Goal: Task Accomplishment & Management: Manage account settings

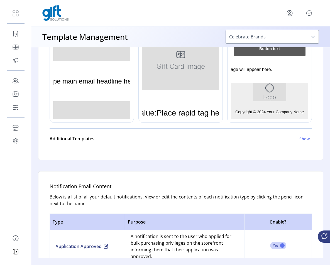
scroll to position [33, 0]
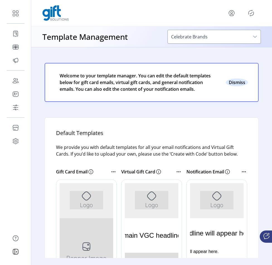
click at [240, 86] on button "Close" at bounding box center [237, 83] width 22 height 8
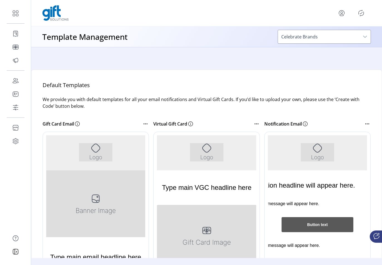
click at [330, 124] on icon at bounding box center [367, 124] width 1 height 1
click at [323, 107] on p "We provide you with default templates for all your email notifications and Virt…" at bounding box center [207, 106] width 328 height 20
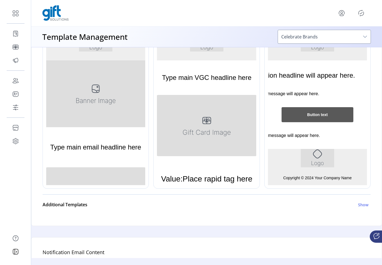
scroll to position [6, 0]
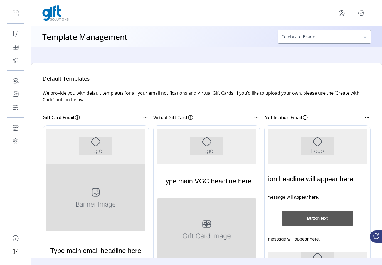
click at [330, 116] on icon at bounding box center [367, 117] width 7 height 7
click at [327, 137] on span "Create with code" at bounding box center [333, 138] width 46 height 4
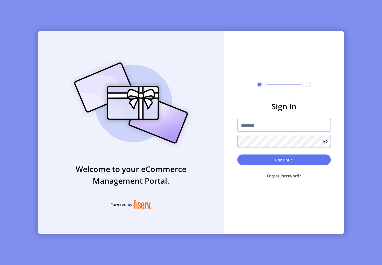
type input "**********"
click at [288, 162] on button "Continue" at bounding box center [285, 160] width 94 height 11
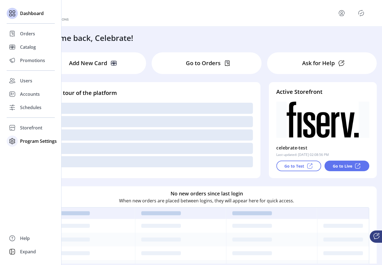
click at [41, 142] on span "Program Settings" at bounding box center [38, 141] width 37 height 7
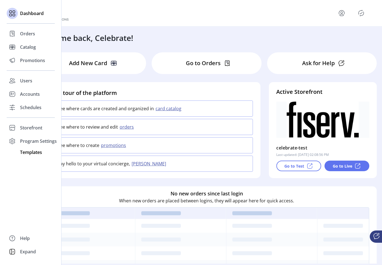
click at [33, 153] on span "Templates" at bounding box center [31, 152] width 22 height 7
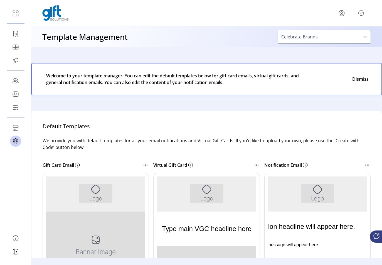
click at [330, 164] on icon at bounding box center [367, 165] width 7 height 7
click at [330, 187] on span "Create with code" at bounding box center [333, 186] width 46 height 4
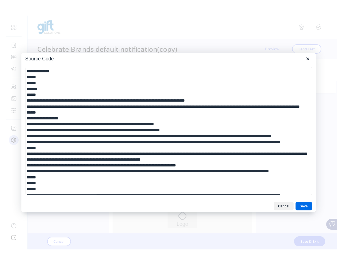
scroll to position [105, 0]
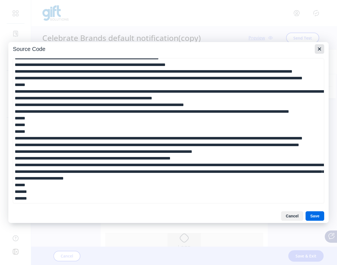
click at [319, 49] on icon "Close" at bounding box center [319, 48] width 3 height 3
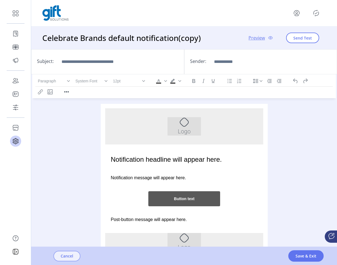
click at [67, 257] on span "Cancel" at bounding box center [67, 256] width 13 height 6
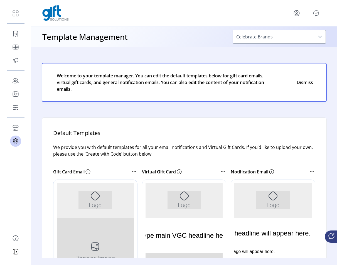
click at [311, 170] on icon at bounding box center [312, 171] width 7 height 7
click at [283, 194] on span "Create with code" at bounding box center [279, 192] width 46 height 4
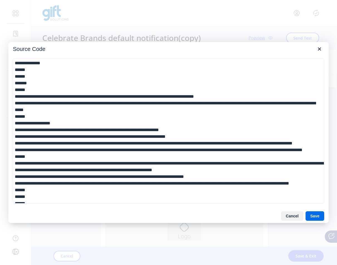
scroll to position [105, 0]
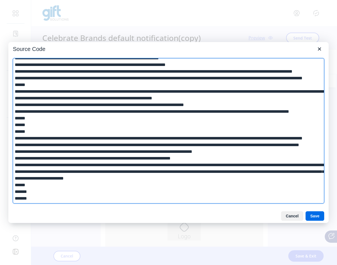
click at [155, 145] on textarea at bounding box center [168, 130] width 311 height 145
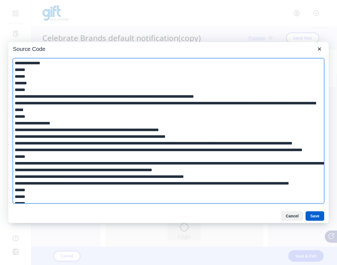
click at [318, 216] on button "Save" at bounding box center [315, 215] width 19 height 9
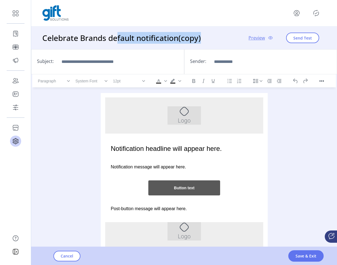
drag, startPoint x: 117, startPoint y: 37, endPoint x: 204, endPoint y: 39, distance: 86.6
click at [204, 39] on div "Celebrate Brands default notification(copy) Preview Send Test" at bounding box center [184, 37] width 306 height 23
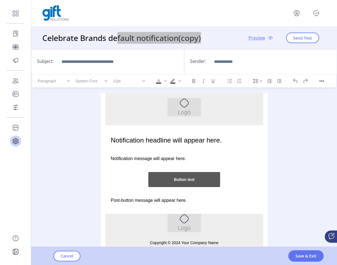
scroll to position [21, 0]
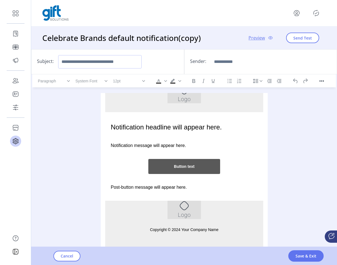
click at [136, 62] on input "Subject:" at bounding box center [100, 61] width 84 height 13
click at [307, 256] on span "Save & Exit" at bounding box center [306, 256] width 21 height 6
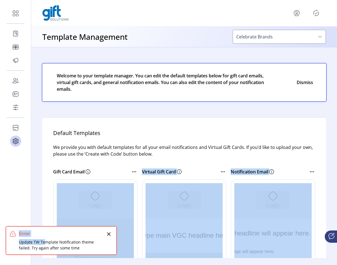
drag, startPoint x: 53, startPoint y: 208, endPoint x: 98, endPoint y: 215, distance: 45.6
click at [98, 215] on app-layout "Dashboard Orders Catalog Promotions Users Accounts Schedules Storefront Configu…" at bounding box center [168, 132] width 337 height 265
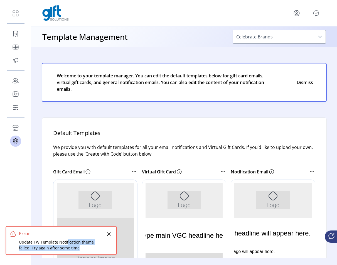
drag, startPoint x: 75, startPoint y: 247, endPoint x: 84, endPoint y: 242, distance: 10.7
click at [69, 241] on div "Update TW Template Notification theme failed. Try again after some time" at bounding box center [62, 245] width 86 height 12
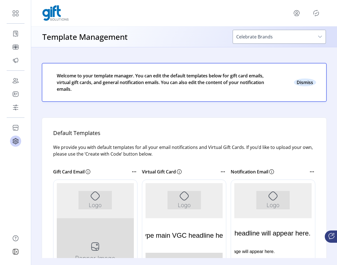
click at [309, 83] on button "Close" at bounding box center [305, 83] width 22 height 8
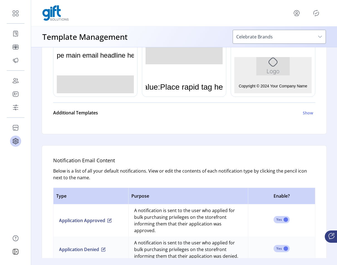
scroll to position [24, 0]
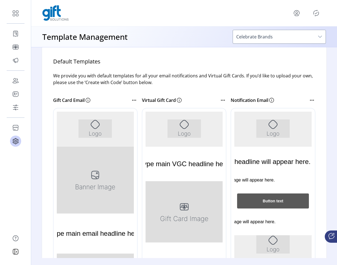
click at [311, 99] on icon at bounding box center [312, 100] width 7 height 7
click at [312, 85] on p "We provide you with default templates for all your email notifications and Virt…" at bounding box center [184, 82] width 262 height 20
click at [222, 99] on icon at bounding box center [223, 100] width 7 height 7
click at [210, 95] on div "Virtual Gift Card" at bounding box center [184, 100] width 84 height 16
click at [311, 100] on icon at bounding box center [312, 100] width 7 height 7
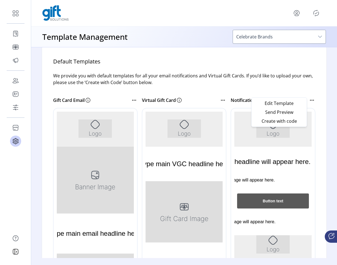
click at [303, 89] on p "We provide you with default templates for all your email notifications and Virt…" at bounding box center [184, 82] width 262 height 20
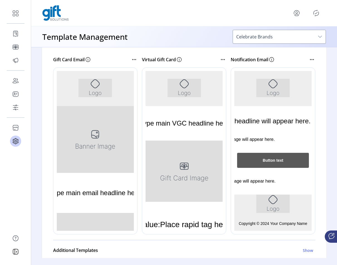
scroll to position [112, 0]
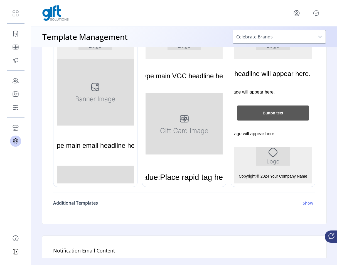
click at [307, 204] on h6 "Show" at bounding box center [308, 203] width 10 height 6
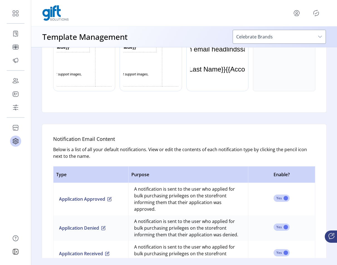
scroll to position [261, 0]
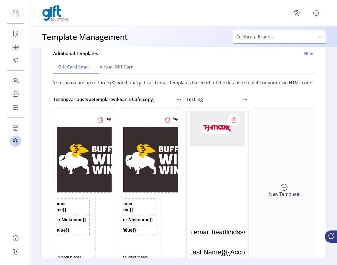
click at [246, 99] on icon at bounding box center [245, 99] width 7 height 7
click at [223, 94] on div "Test'ing" at bounding box center [218, 100] width 62 height 16
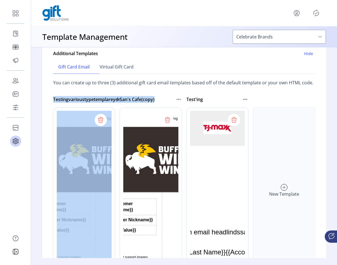
drag, startPoint x: 50, startPoint y: 100, endPoint x: 170, endPoint y: 99, distance: 120.3
click at [170, 99] on div "Default Templates We provide you with default templates for all your email noti…" at bounding box center [184, 51] width 285 height 487
click at [170, 99] on div "San's Cafe(copy)" at bounding box center [148, 99] width 56 height 7
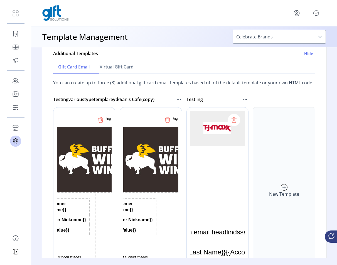
click at [178, 99] on icon at bounding box center [178, 99] width 7 height 7
click at [162, 95] on div "San's Cafe(copy)" at bounding box center [151, 100] width 62 height 16
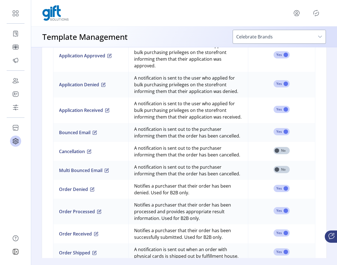
scroll to position [647, 0]
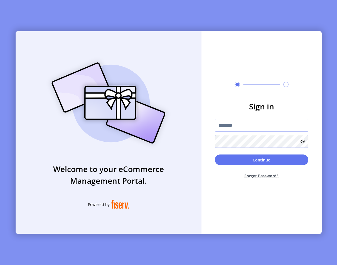
click at [268, 126] on input "text" at bounding box center [262, 125] width 94 height 13
paste input "**********"
type input "**********"
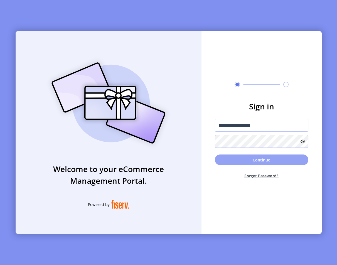
click at [273, 157] on button "Continue" at bounding box center [262, 160] width 94 height 11
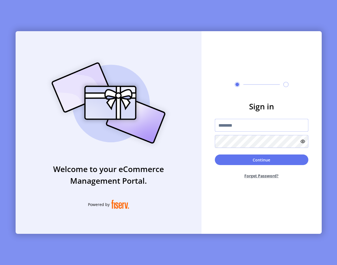
click at [220, 127] on input "text" at bounding box center [262, 125] width 94 height 13
type input "**********"
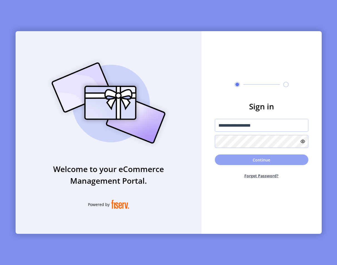
click at [261, 160] on button "Continue" at bounding box center [262, 160] width 94 height 11
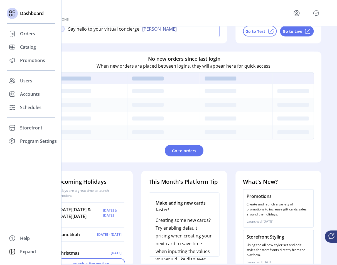
scroll to position [143, 0]
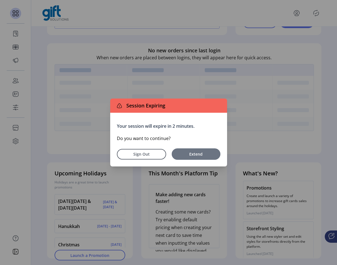
click at [204, 157] on button "Extend" at bounding box center [196, 153] width 49 height 11
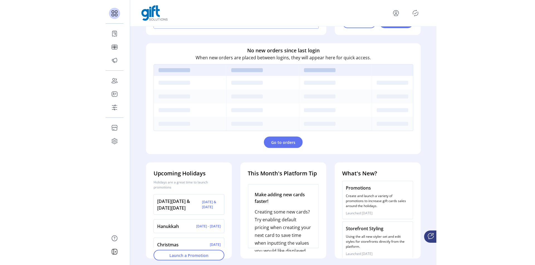
scroll to position [0, 0]
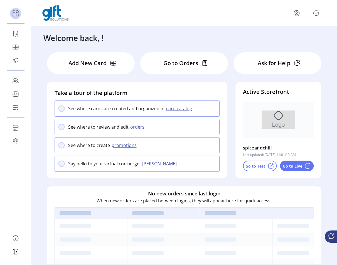
click at [297, 14] on icon "menu" at bounding box center [297, 13] width 2 height 2
click at [252, 13] on div "Profile Sign Out" at bounding box center [184, 13] width 284 height 16
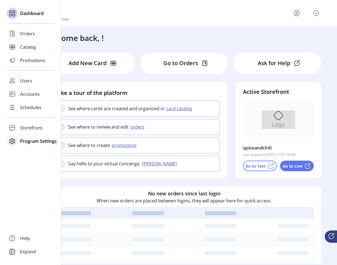
click at [35, 142] on span "Program Settings" at bounding box center [38, 141] width 37 height 7
click at [20, 178] on div "Dashboard Orders Catalog Promotions Users Accounts Schedules Storefront Configu…" at bounding box center [31, 132] width 62 height 265
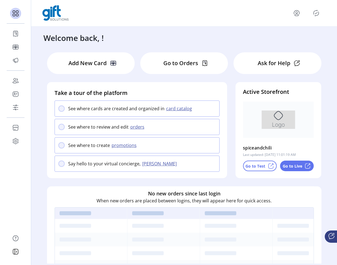
click at [256, 13] on div at bounding box center [184, 13] width 284 height 16
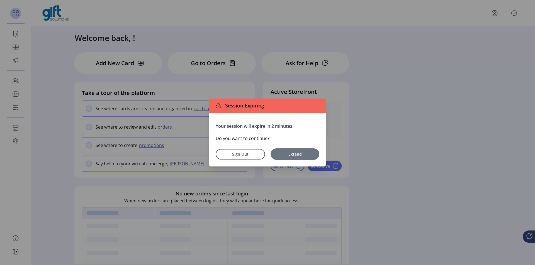
click at [305, 154] on span "Extend" at bounding box center [294, 154] width 43 height 6
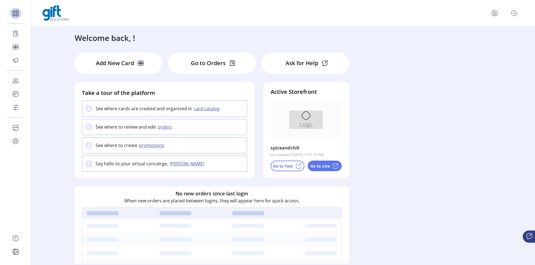
click at [330, 120] on ktd-grid "Add New Card Go to Orders Ask for Help Take a tour of the platform See where ca…" at bounding box center [282, 227] width 425 height 358
